Goal: Information Seeking & Learning: Learn about a topic

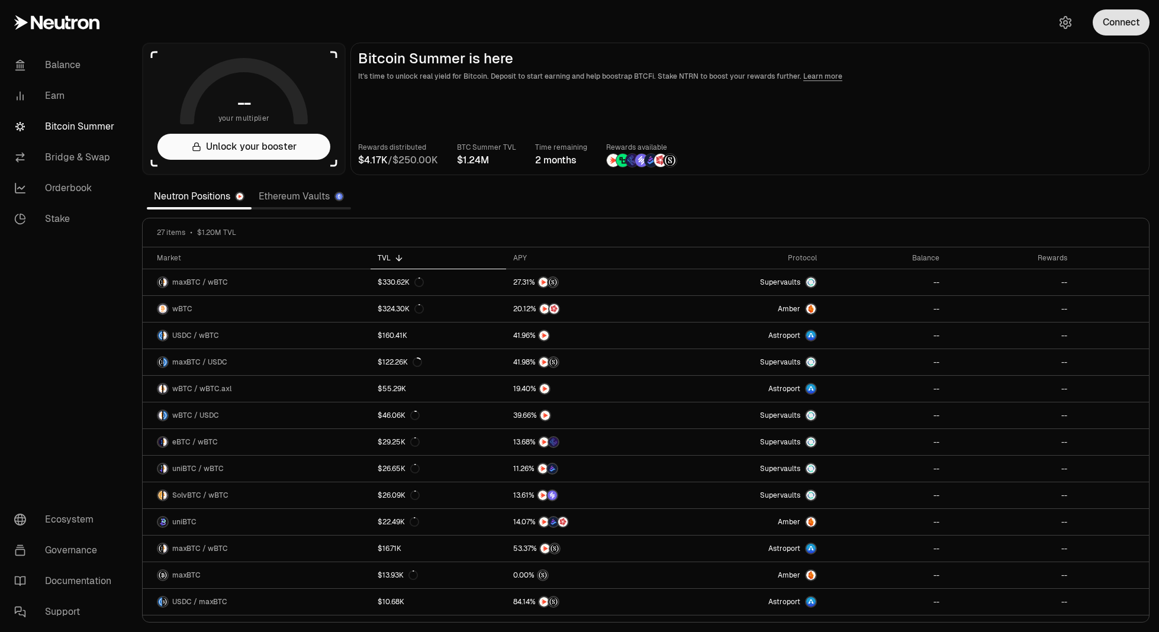
click at [1104, 22] on button "Connect" at bounding box center [1121, 22] width 57 height 26
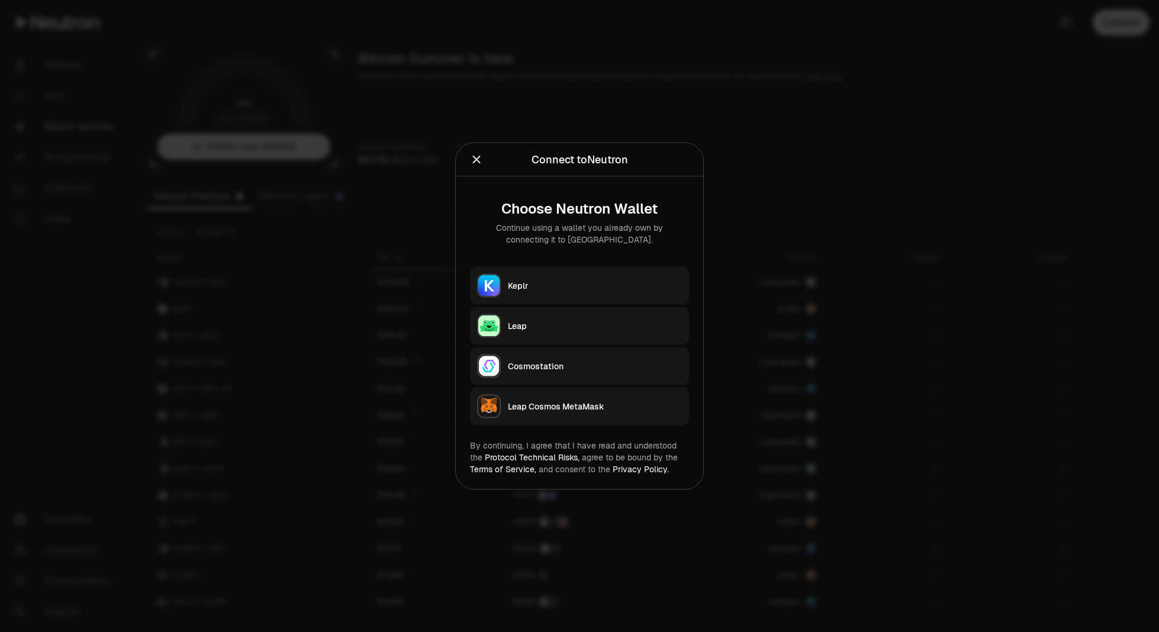
click at [565, 292] on button "Keplr" at bounding box center [579, 286] width 219 height 38
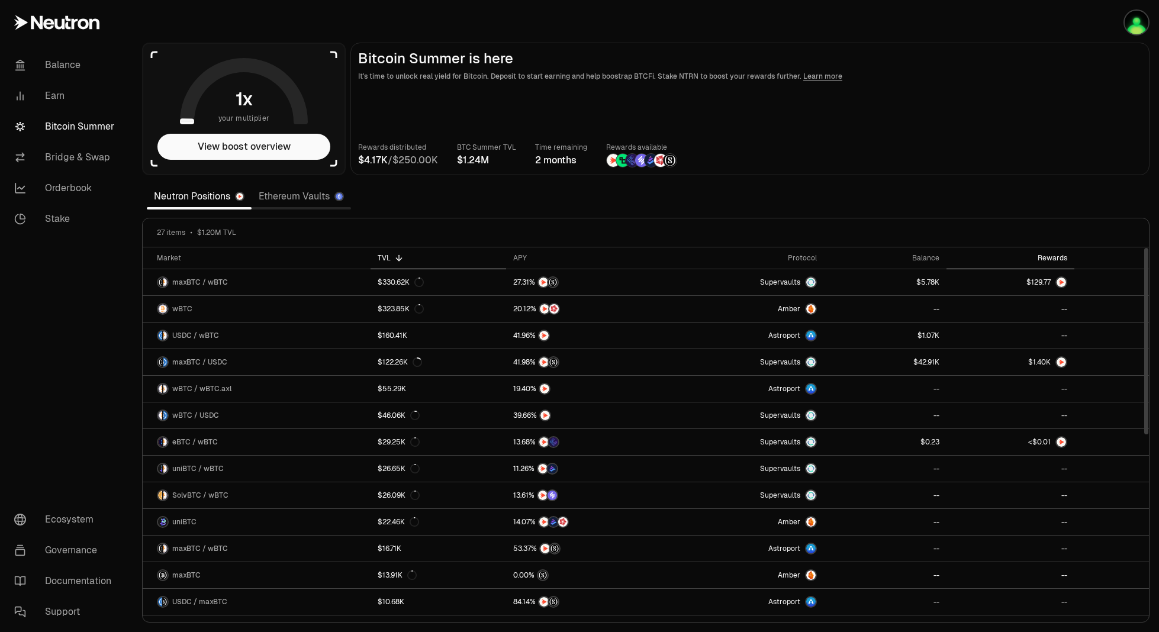
click at [1057, 259] on div "Rewards" at bounding box center [1010, 257] width 114 height 9
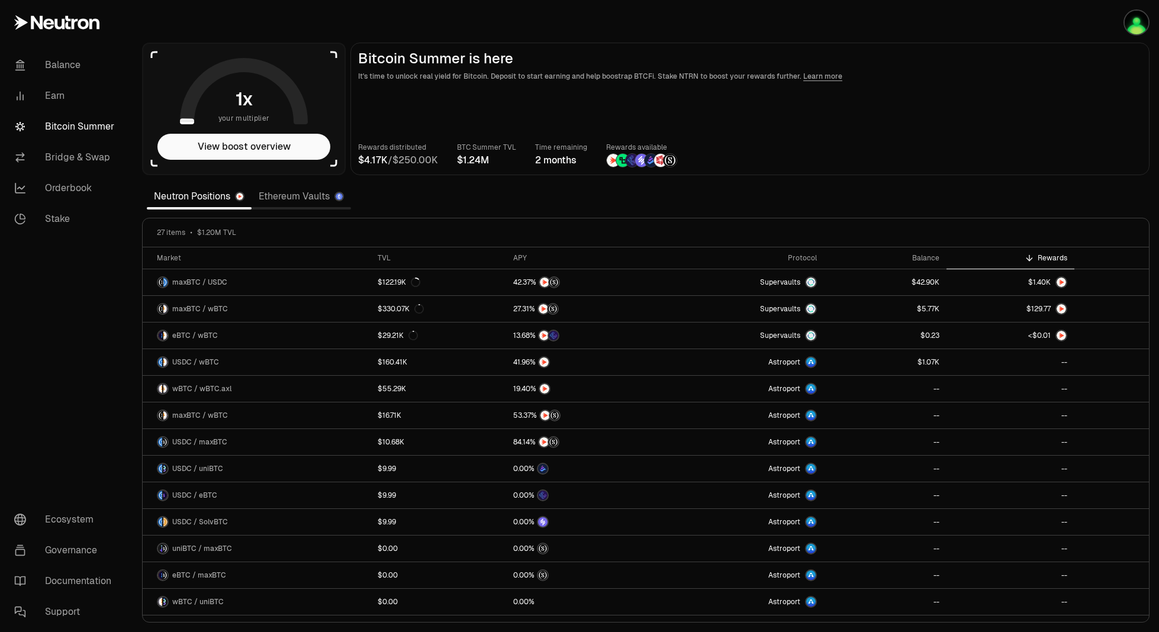
click at [305, 200] on link "Ethereum Vaults" at bounding box center [301, 197] width 99 height 24
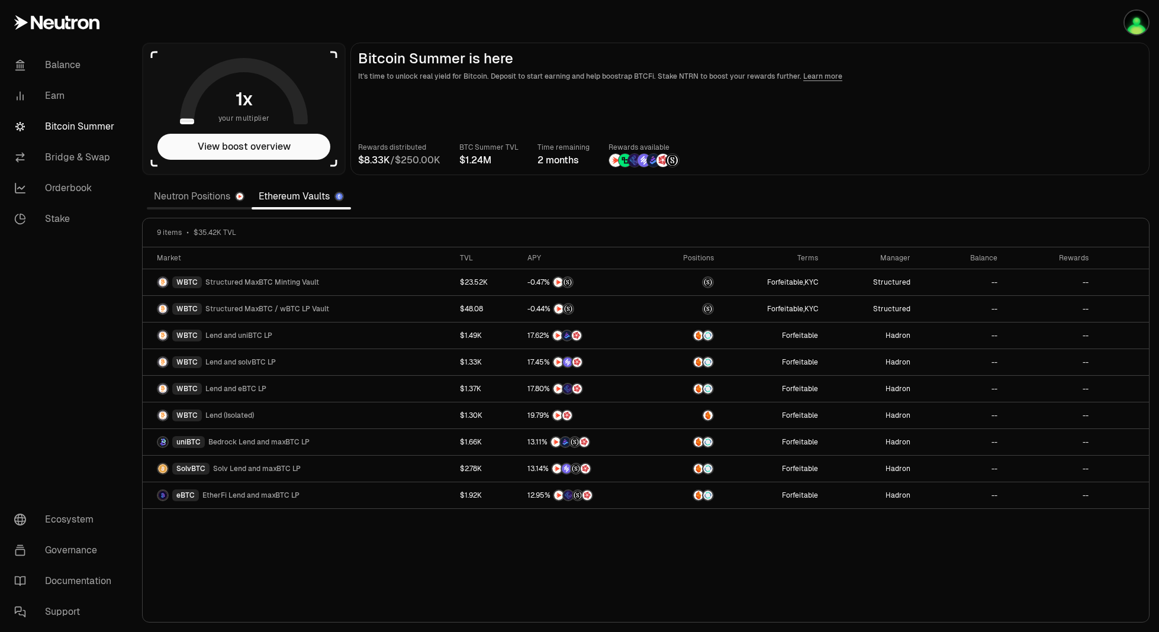
drag, startPoint x: 201, startPoint y: 201, endPoint x: 160, endPoint y: 199, distance: 40.3
click at [160, 199] on link "Neutron Positions" at bounding box center [199, 197] width 105 height 24
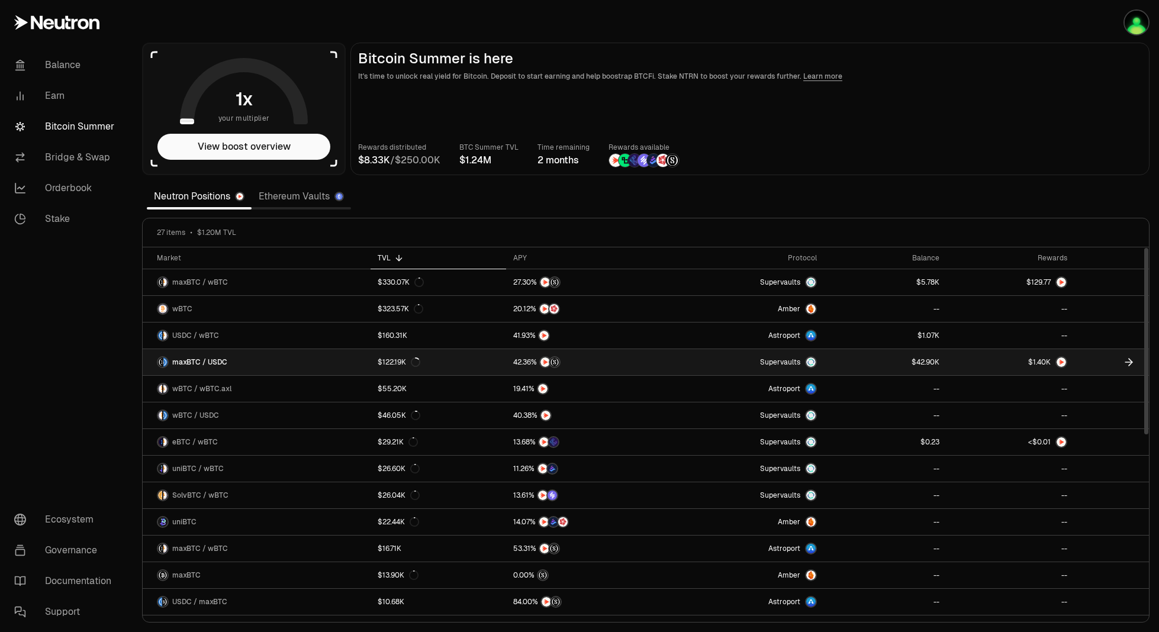
click at [249, 365] on link "maxBTC / USDC" at bounding box center [257, 362] width 228 height 26
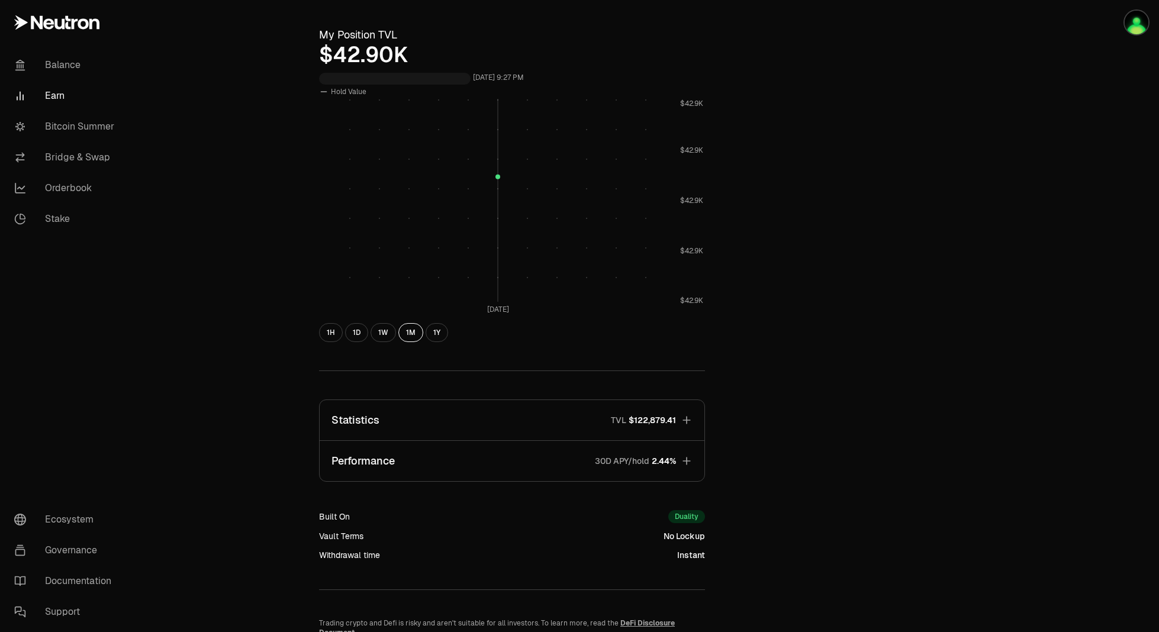
scroll to position [414, 0]
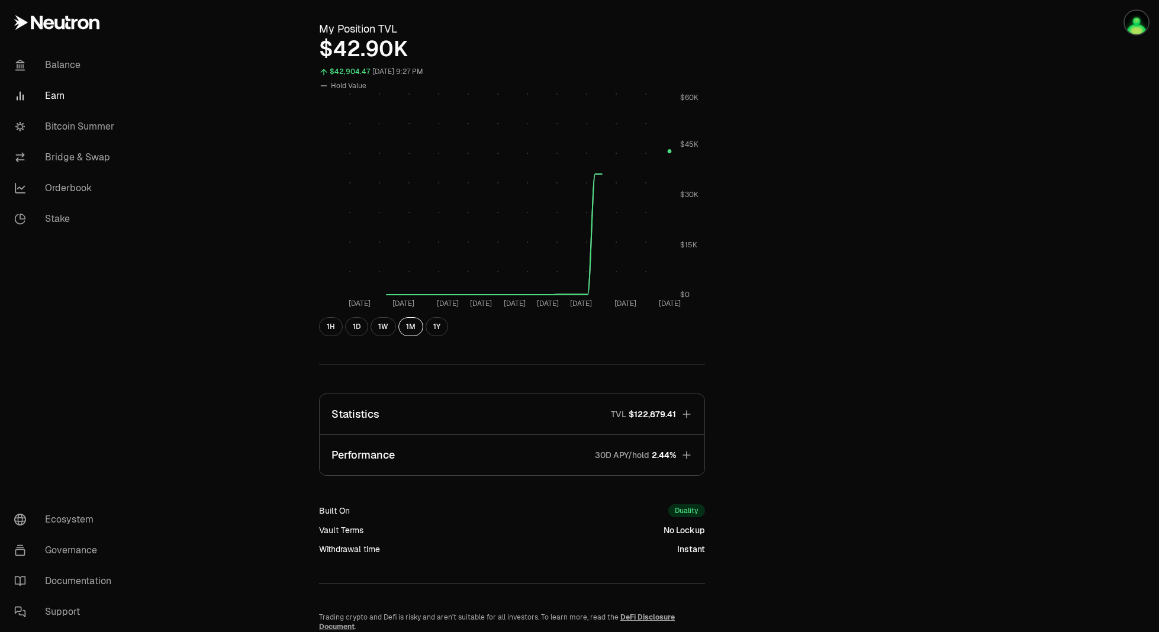
click at [497, 406] on button "Statistics TVL $122,879.41" at bounding box center [512, 414] width 385 height 40
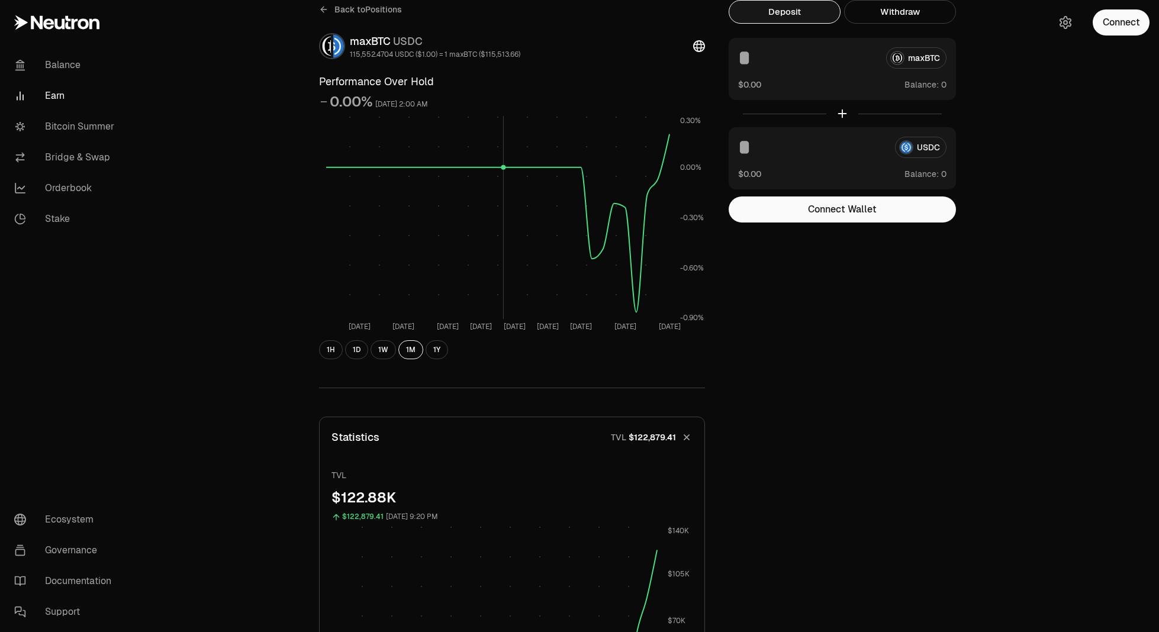
scroll to position [0, 0]
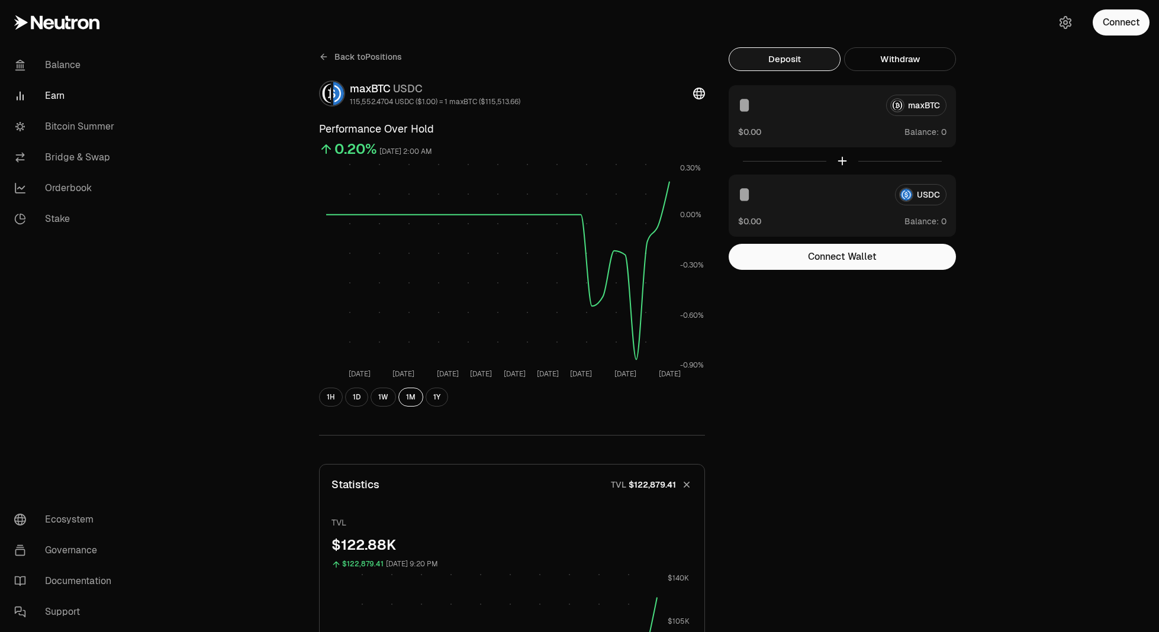
click at [384, 56] on span "Back to Positions" at bounding box center [367, 57] width 67 height 12
